Goal: Navigation & Orientation: Find specific page/section

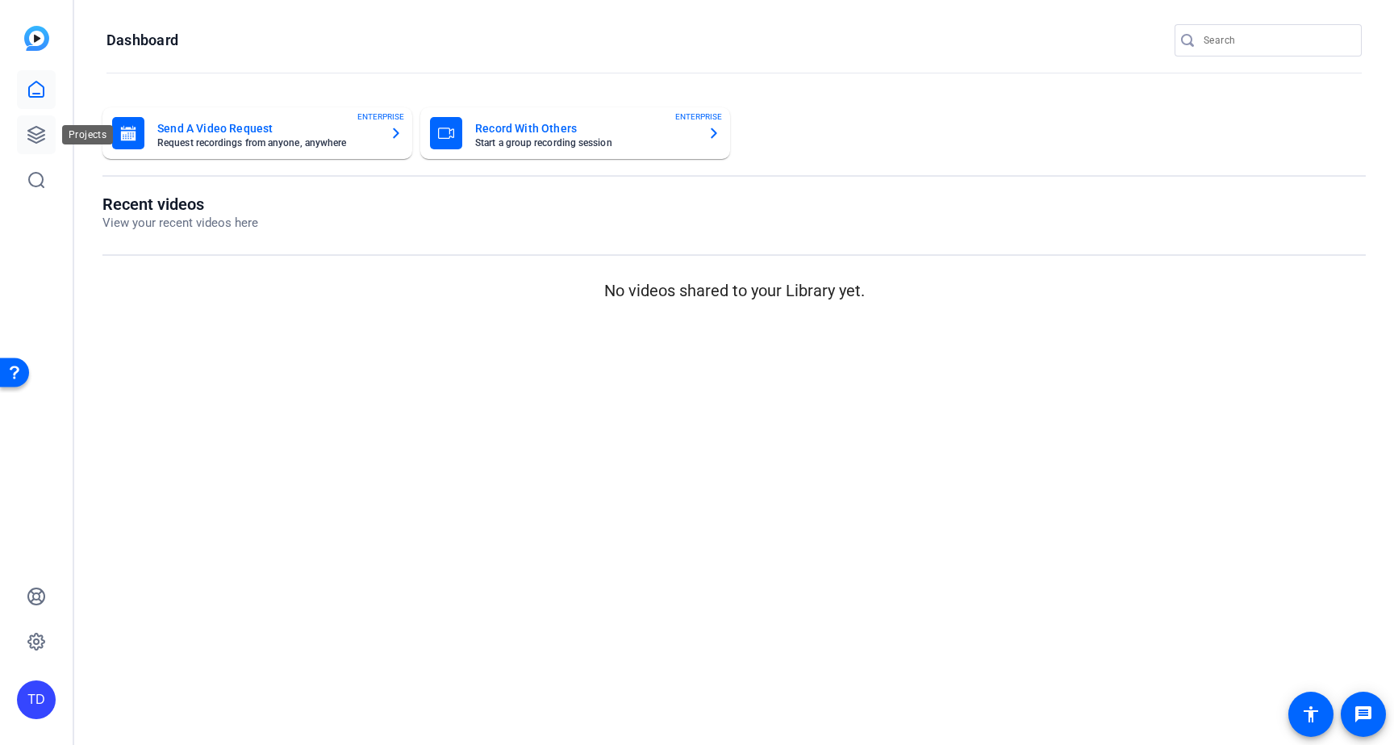
click at [38, 132] on icon at bounding box center [36, 134] width 19 height 19
click at [48, 98] on link at bounding box center [36, 89] width 39 height 39
click at [44, 140] on icon at bounding box center [36, 134] width 19 height 19
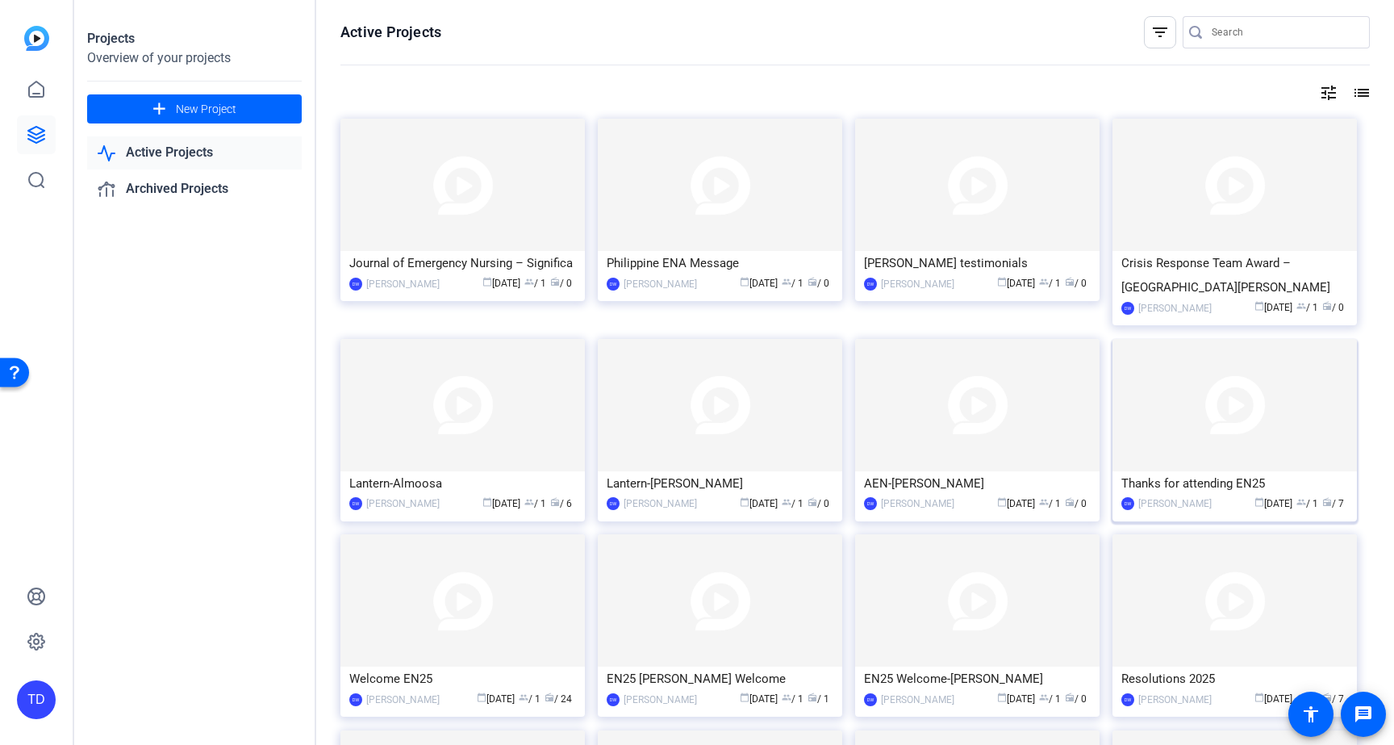
click at [1163, 432] on img at bounding box center [1235, 405] width 244 height 132
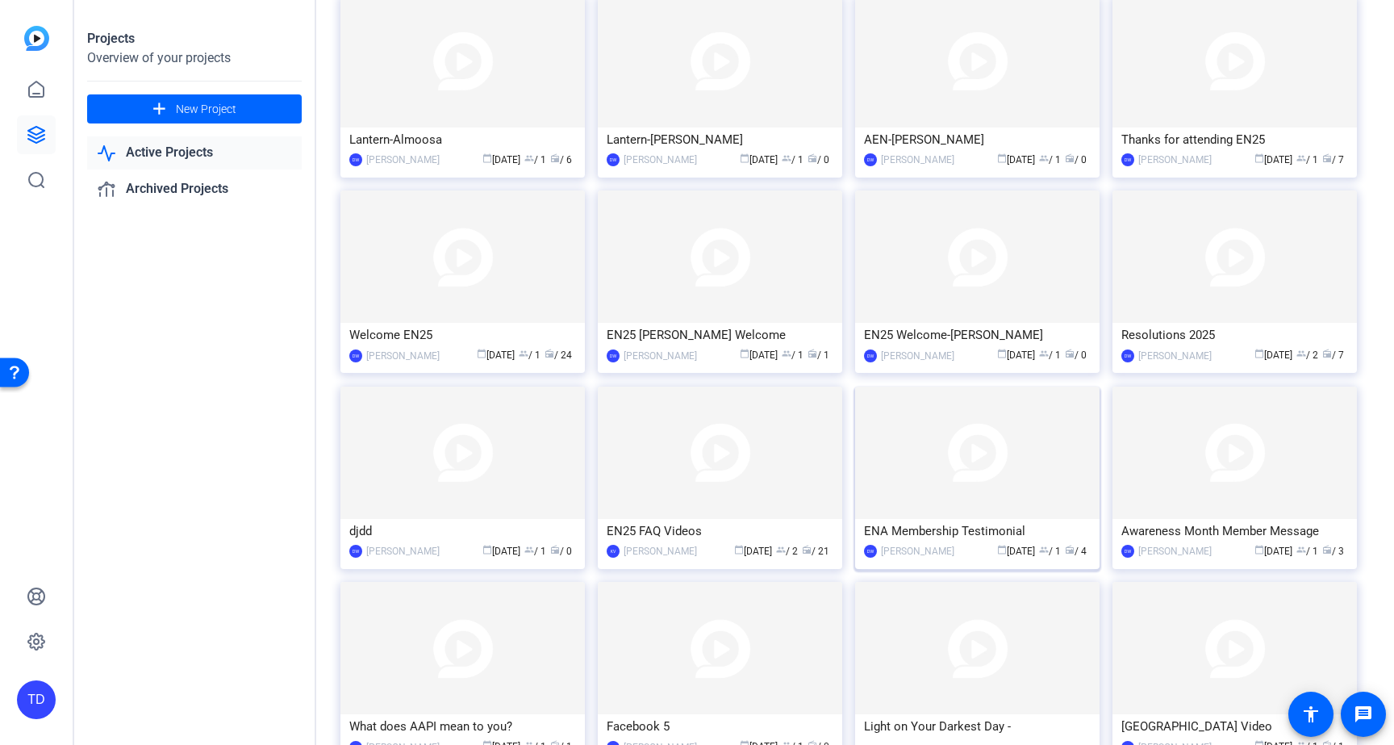
scroll to position [475, 0]
